Goal: Complete application form

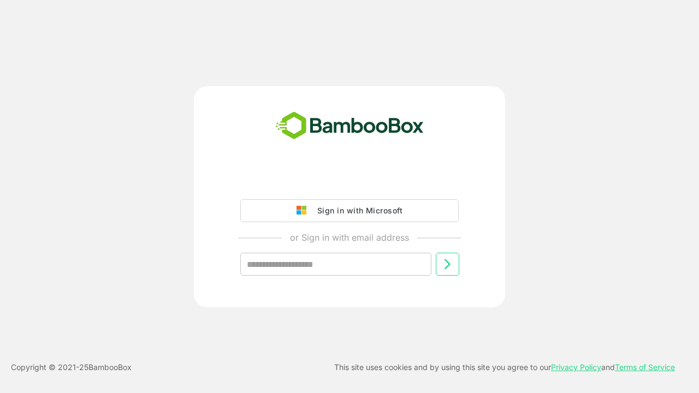
type input "**********"
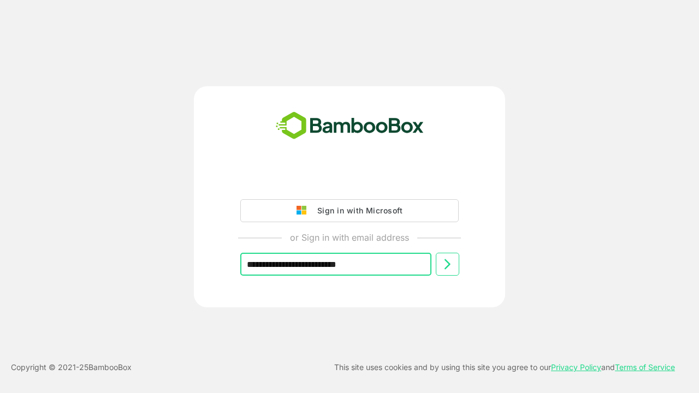
click at [447, 264] on icon at bounding box center [447, 264] width 13 height 13
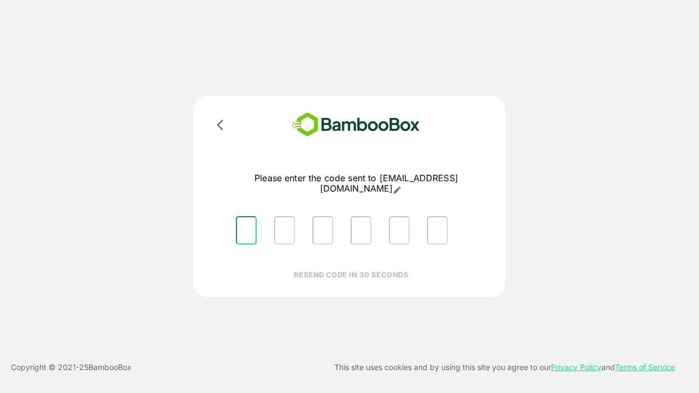
type input "*"
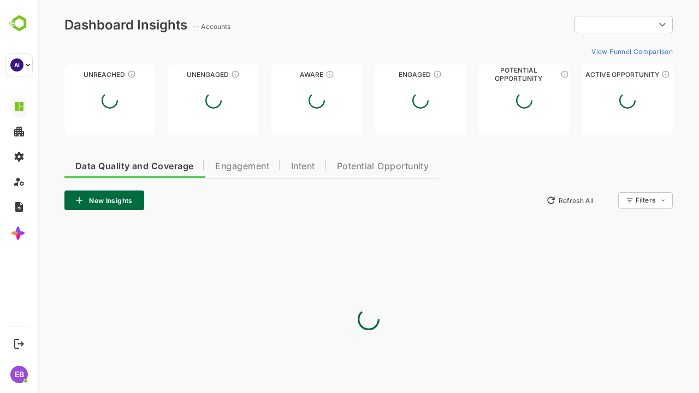
type input "**********"
